Goal: Task Accomplishment & Management: Manage account settings

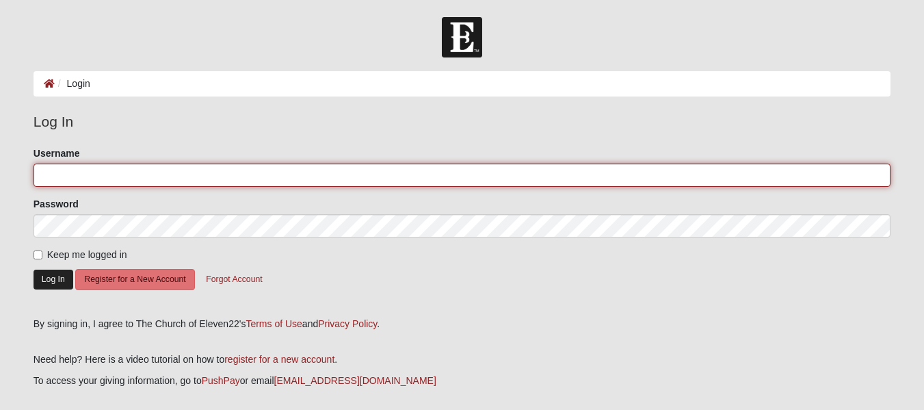
type input "akruseil"
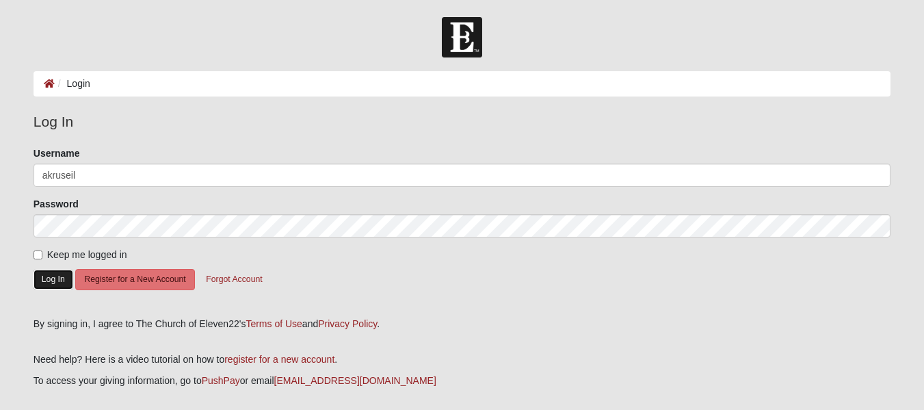
click at [59, 275] on button "Log In" at bounding box center [54, 279] width 40 height 20
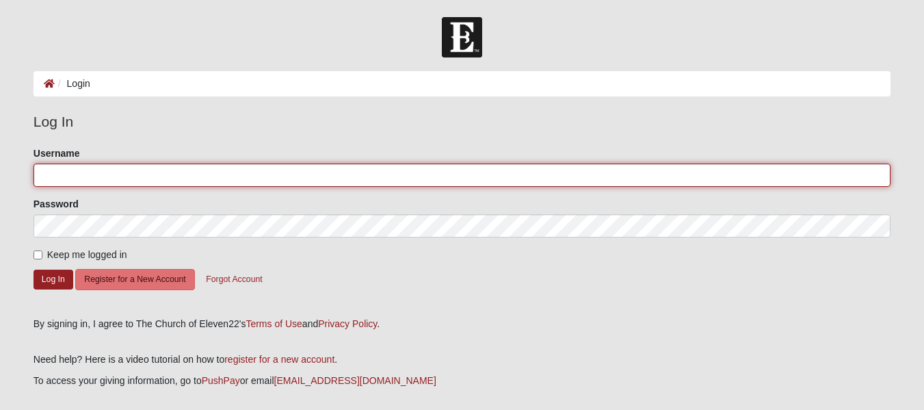
type input "akruseil"
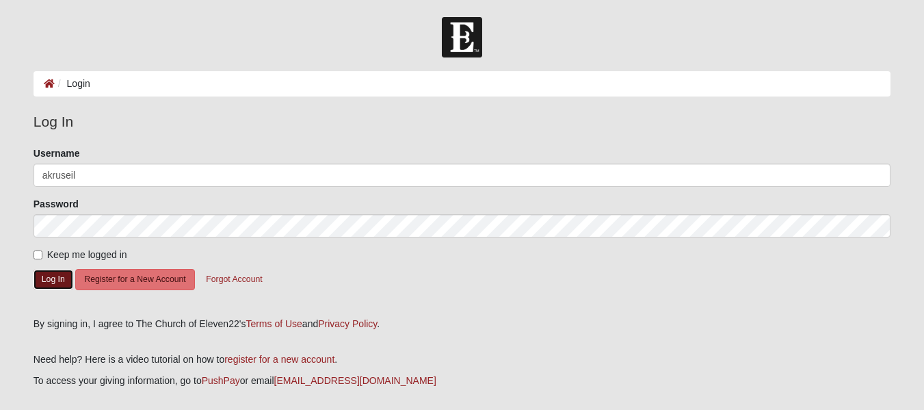
click at [59, 275] on button "Log In" at bounding box center [54, 279] width 40 height 20
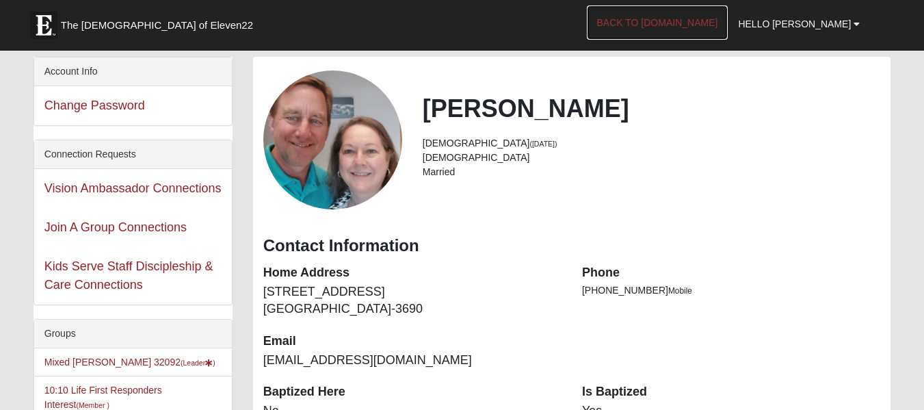
click at [709, 20] on link "Back to COE22.com" at bounding box center [658, 22] width 142 height 34
